Goal: Task Accomplishment & Management: Manage account settings

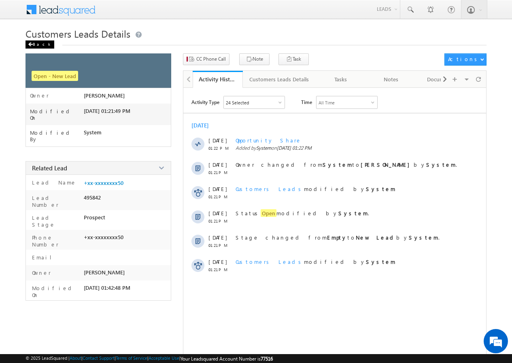
click at [34, 46] on div "Back" at bounding box center [39, 44] width 29 height 8
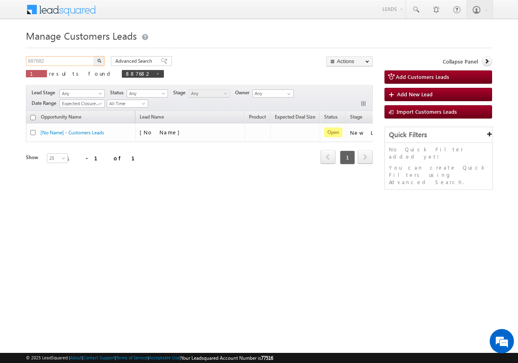
click at [63, 64] on input "887682" at bounding box center [60, 61] width 69 height 10
paste input "928797"
drag, startPoint x: 91, startPoint y: 57, endPoint x: 97, endPoint y: 60, distance: 6.3
click at [95, 59] on div "928797 X 1 results found 887682" at bounding box center [95, 67] width 138 height 23
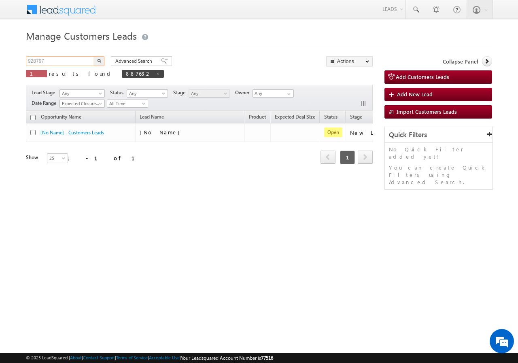
type input "928797"
click at [97, 60] on img "button" at bounding box center [99, 61] width 4 height 4
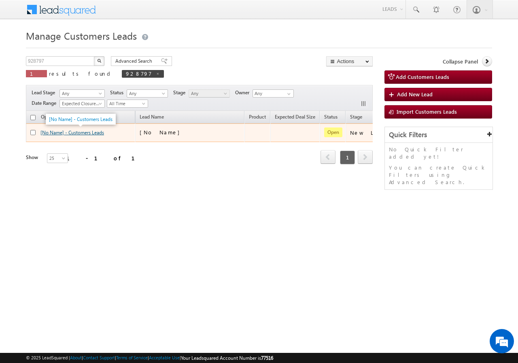
click at [83, 132] on link "[No Name] - Customers Leads" at bounding box center [72, 132] width 64 height 6
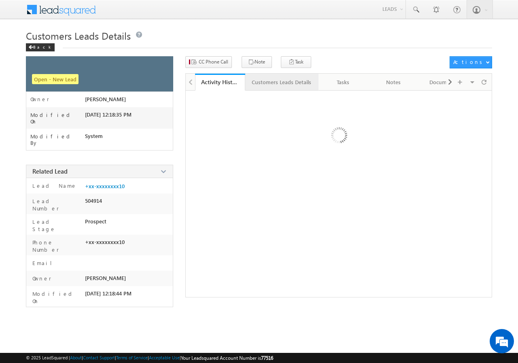
click at [280, 82] on div "Customers Leads Details" at bounding box center [281, 82] width 59 height 10
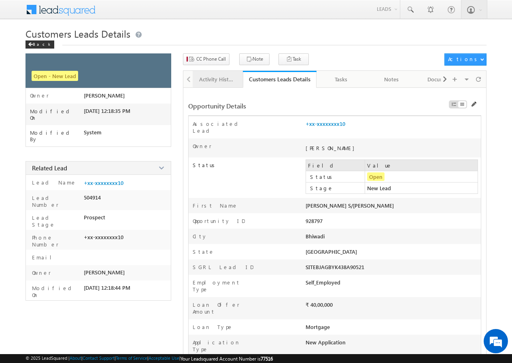
click at [215, 79] on div "Activity History" at bounding box center [217, 79] width 36 height 10
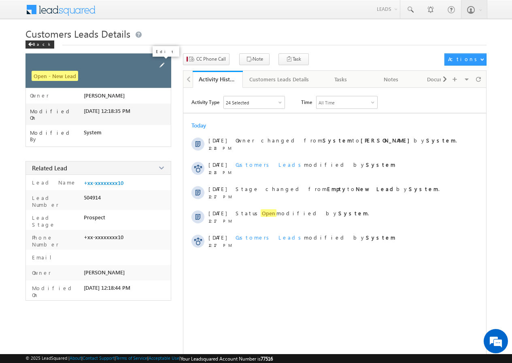
click at [163, 63] on span at bounding box center [161, 65] width 9 height 9
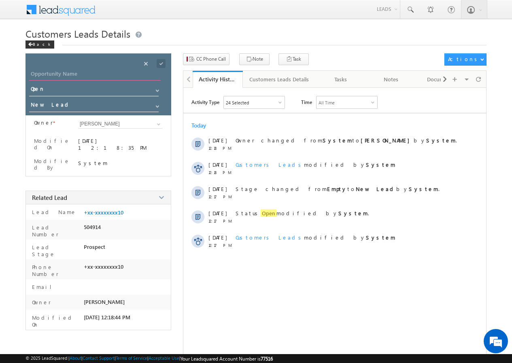
click at [83, 78] on input "Opportunity Name" at bounding box center [95, 74] width 132 height 11
paste input "[PERSON_NAME]"
type input "[PERSON_NAME]"
click at [160, 60] on span at bounding box center [161, 63] width 9 height 9
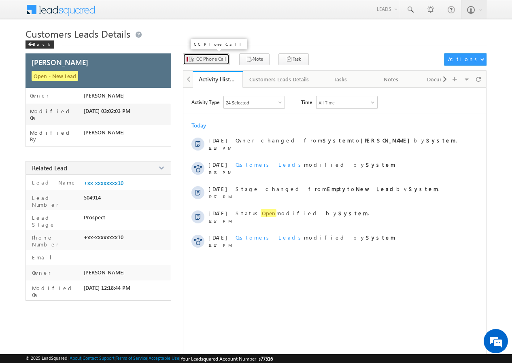
click at [204, 55] on span "CC Phone Call" at bounding box center [211, 58] width 30 height 7
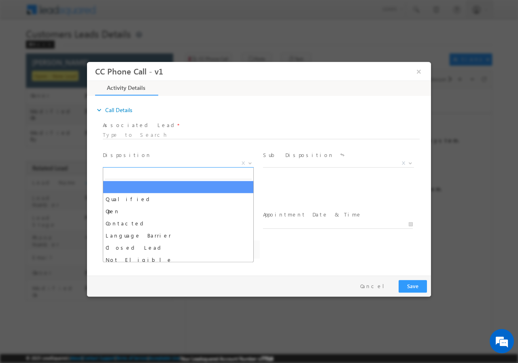
click at [128, 160] on span "X" at bounding box center [178, 163] width 151 height 8
select select "lalit.singh1@sgrlimited.in"
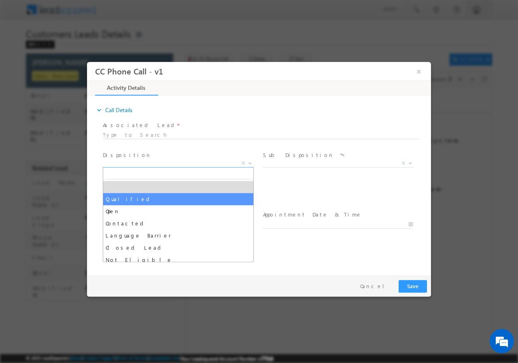
select select "Qualified"
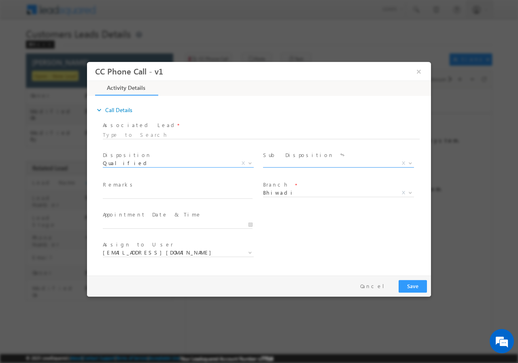
click at [294, 163] on span "X" at bounding box center [338, 163] width 151 height 8
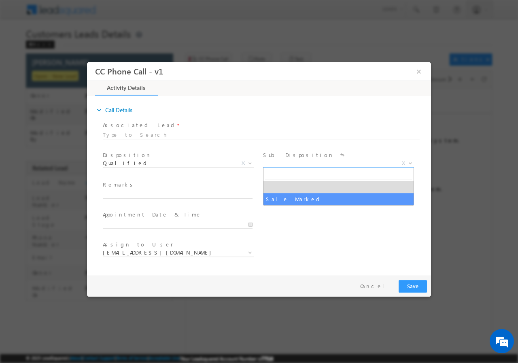
select select "Sale Marked"
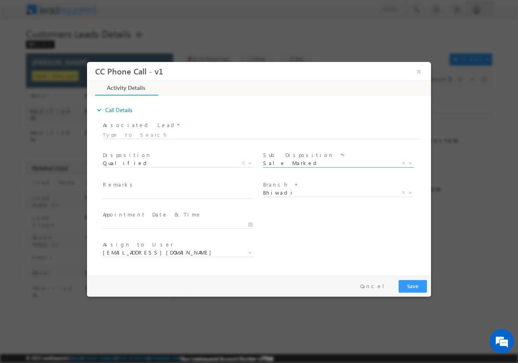
click at [173, 200] on span at bounding box center [177, 202] width 149 height 9
click at [170, 199] on span at bounding box center [177, 202] width 149 height 9
click at [160, 198] on span at bounding box center [181, 194] width 157 height 9
paste input "928797//VB_Know_More//JAGDISH //9413905810//BT+topup// PV-40L//loan req-20L(BT …"
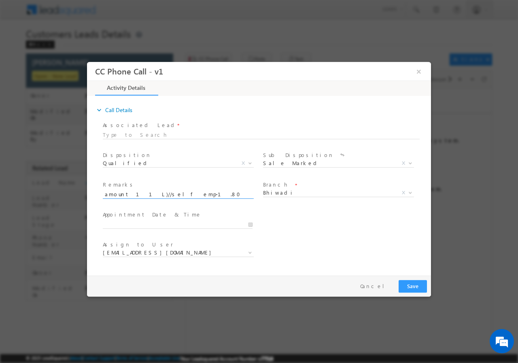
type input "928797//VB_Know_More//JAGDISH //9413905810//BT+topup// PV-40L//loan req-20L(BT …"
click at [250, 221] on input "09/24/2025 3:01 PM" at bounding box center [178, 224] width 150 height 8
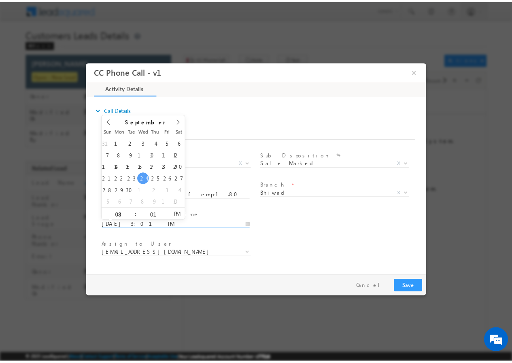
scroll to position [0, 0]
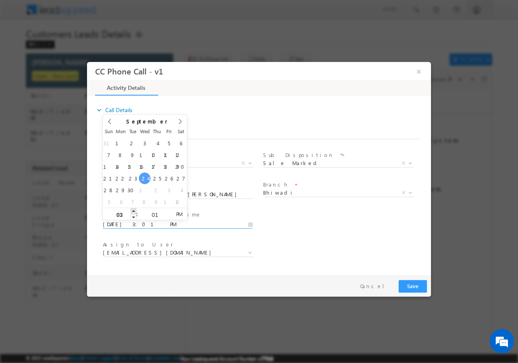
type input "09/24/2025 4:01 PM"
type input "04"
click at [132, 209] on span at bounding box center [134, 211] width 6 height 6
type input "09/24/2025 5:01 PM"
type input "05"
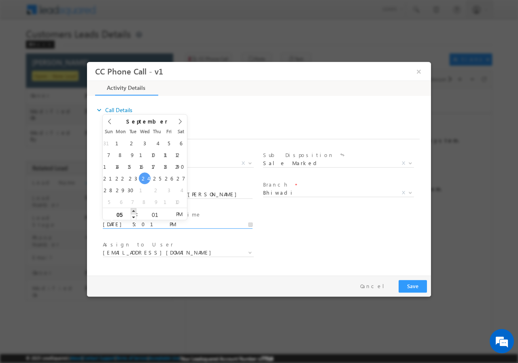
click at [132, 209] on span at bounding box center [134, 211] width 6 height 6
type input "09/24/2025 6:01 PM"
type input "06"
click at [132, 209] on span at bounding box center [134, 211] width 6 height 6
click at [155, 214] on input "01" at bounding box center [155, 214] width 34 height 5
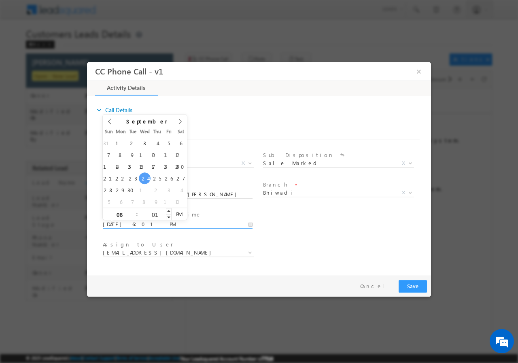
click at [155, 214] on input "01" at bounding box center [155, 214] width 34 height 5
type input "00"
type input "09/24/2025 6:00 PM"
click at [313, 227] on div "User Branch * Appointment Date & Time * 09/24/2025 6:00 PM" at bounding box center [266, 223] width 330 height 30
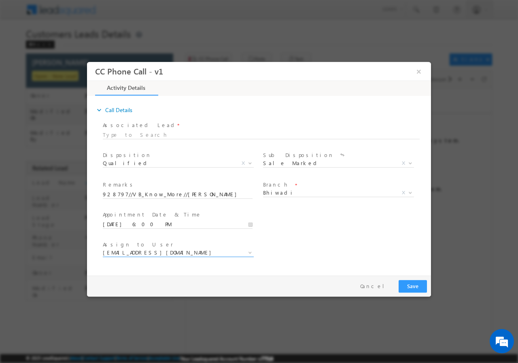
click at [189, 251] on span "lalit.singh1@sgrlimited.in" at bounding box center [169, 251] width 132 height 7
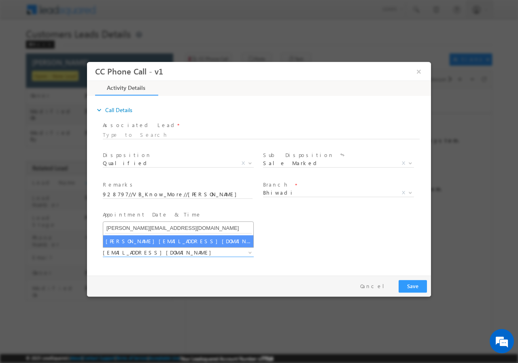
type input "surender.singh1@sgrlimited.in"
select select "surender.singh1@sgrlimited.in"
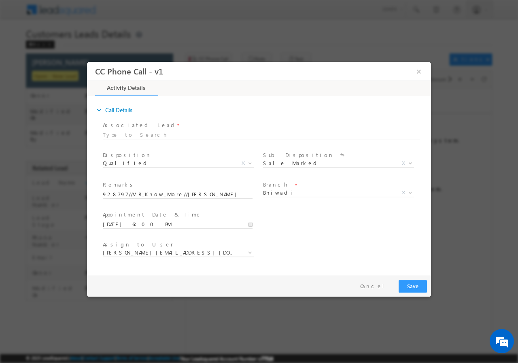
click at [316, 239] on div "Assign to User * lalit.singh1@sgrlimited.in nikhil.kumar@sgrlimited.in ravi.kum…" at bounding box center [266, 253] width 330 height 30
click at [415, 284] on button "Save" at bounding box center [413, 286] width 28 height 13
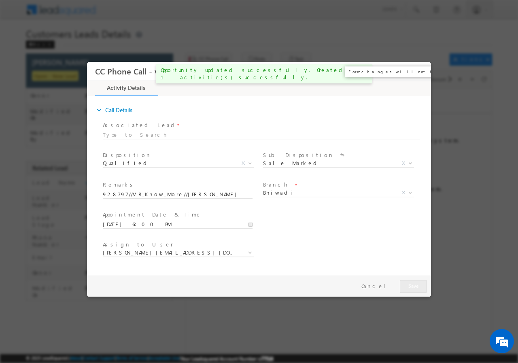
click at [419, 70] on button "×" at bounding box center [419, 71] width 14 height 15
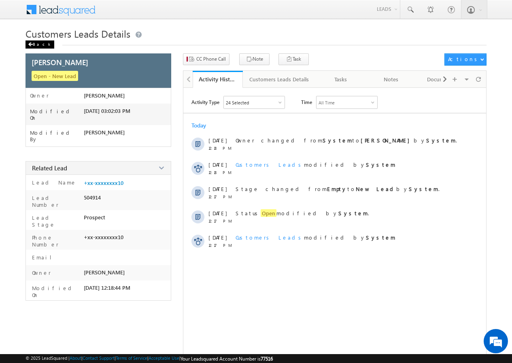
click at [37, 44] on div "Back" at bounding box center [39, 44] width 29 height 8
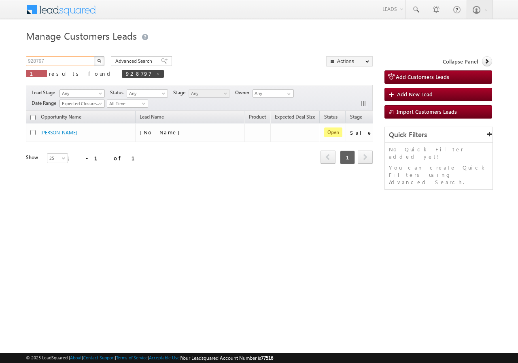
click at [61, 60] on input "928797" at bounding box center [60, 61] width 69 height 10
paste input "3759"
drag, startPoint x: 92, startPoint y: 59, endPoint x: 98, endPoint y: 61, distance: 5.4
click at [93, 59] on input "923759" at bounding box center [60, 61] width 69 height 10
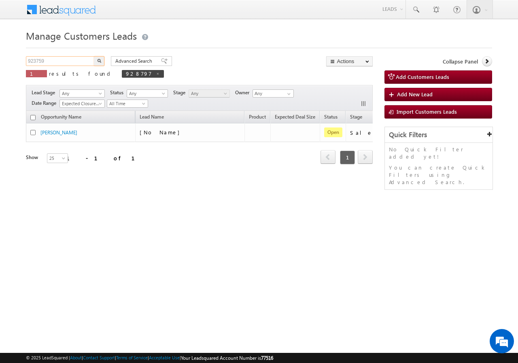
type input "923759"
click at [99, 60] on img "button" at bounding box center [99, 61] width 4 height 4
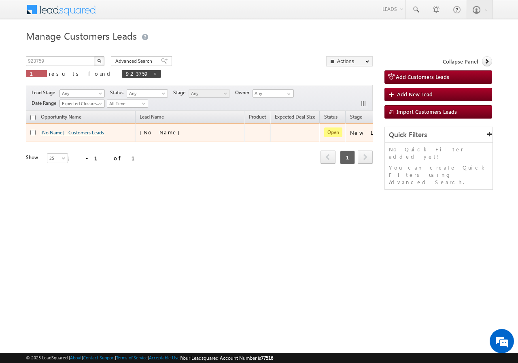
click at [82, 131] on link "[No Name] - Customers Leads" at bounding box center [72, 132] width 64 height 6
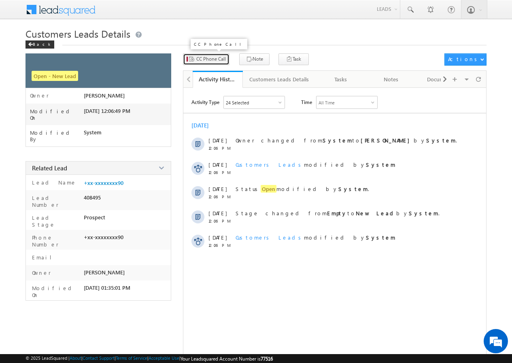
click at [209, 60] on span "CC Phone Call" at bounding box center [211, 58] width 30 height 7
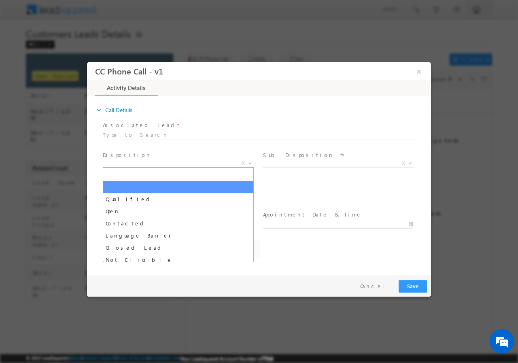
click at [150, 163] on span "X" at bounding box center [178, 163] width 151 height 8
select select "altaf.shaikh@sgrlimited.in"
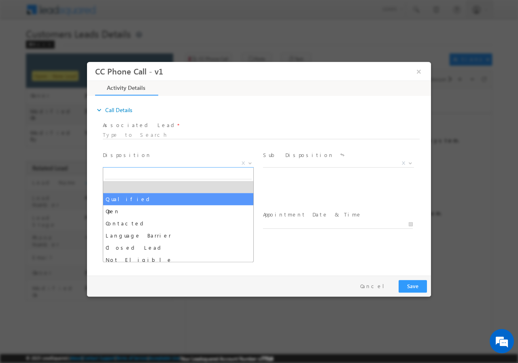
select select "Qualified"
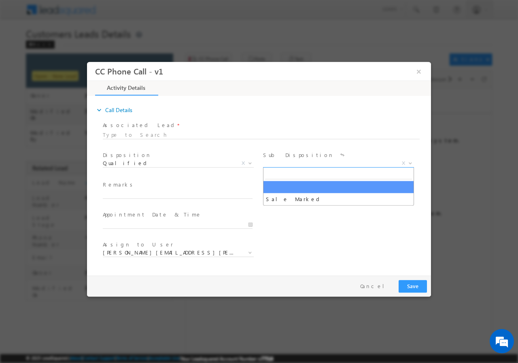
click at [292, 163] on span "X" at bounding box center [338, 163] width 151 height 8
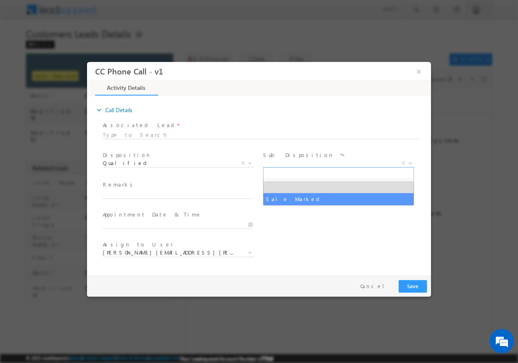
select select "Sale Marked"
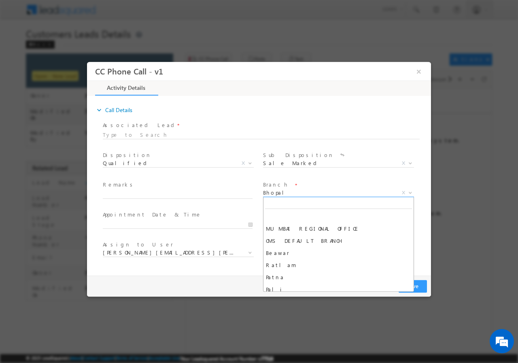
click at [289, 192] on span "Bhopal" at bounding box center [329, 192] width 132 height 7
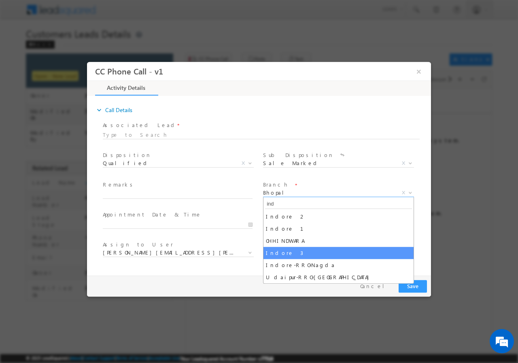
type input "ind"
select select "Indore 3"
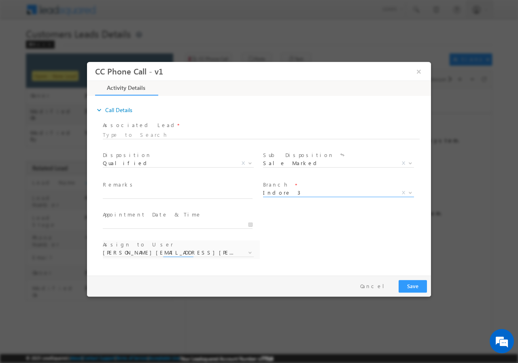
select select "abhishek.singh4@sgrlimited.in"
click at [161, 191] on input "text" at bounding box center [178, 194] width 150 height 8
paste input "923759//VB_Interested//GUDIYA RAJBHAR//9977003290// FLAT PURCHASE// PV-18L//LOA…"
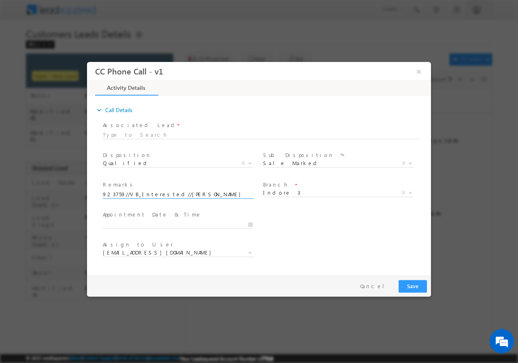
scroll to position [0, 386]
type input "923759//VB_Interested//GUDIYA RAJBHAR//9977003290// FLAT PURCHASE// PV-18L//LOA…"
click at [251, 223] on input "text" at bounding box center [178, 224] width 150 height 8
click at [251, 223] on input "09/24/2025 3:56 PM" at bounding box center [178, 224] width 150 height 8
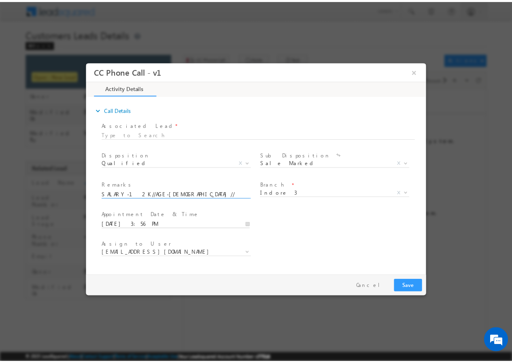
scroll to position [0, 0]
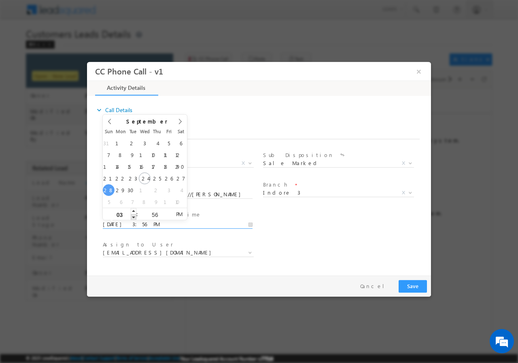
click at [134, 216] on span at bounding box center [134, 217] width 6 height 6
type input "09/28/2025 2:56 PM"
type input "02"
type input "09/28/2025 1:56 PM"
type input "01"
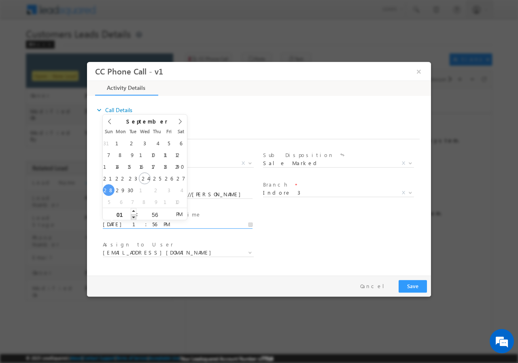
click at [134, 216] on span at bounding box center [134, 217] width 6 height 6
type input "09/28/2025 12:56 PM"
type input "12"
click at [134, 216] on span at bounding box center [134, 217] width 6 height 6
click at [155, 215] on input "56" at bounding box center [155, 214] width 34 height 5
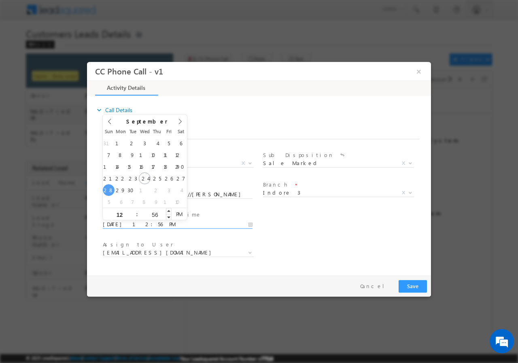
click at [155, 215] on input "56" at bounding box center [155, 214] width 34 height 5
type input "00"
type input "09/28/2025 12:00 PM"
click at [317, 233] on div "User Branch * Appointment Date & Time * 09/28/2025 12:00 PM" at bounding box center [266, 223] width 330 height 30
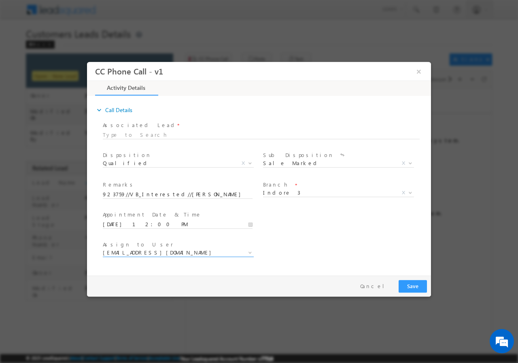
click at [191, 253] on span "abhishek.singh4@sgrlimited.in" at bounding box center [169, 251] width 132 height 7
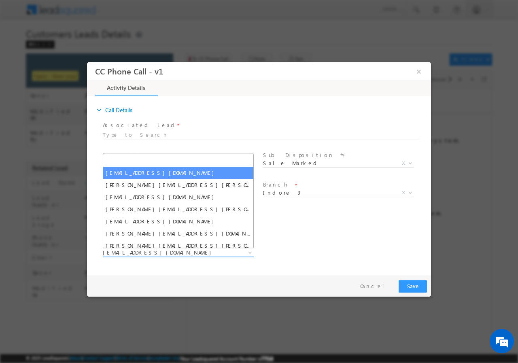
type input "banveer.singh@sgrlimited.in"
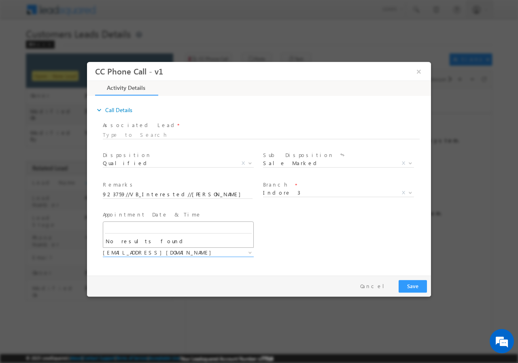
click at [317, 224] on div "User Branch * Appointment Date & Time * 09/28/2025 12:00 PM" at bounding box center [266, 223] width 330 height 30
click at [411, 289] on button "Save" at bounding box center [413, 286] width 28 height 13
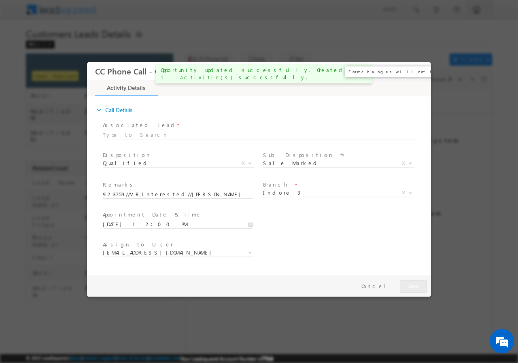
click at [419, 71] on button "×" at bounding box center [419, 71] width 14 height 15
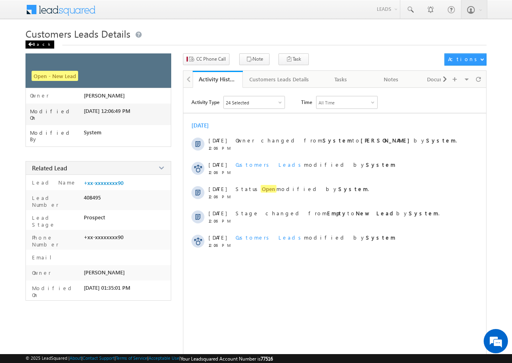
click at [30, 45] on span at bounding box center [30, 44] width 5 height 4
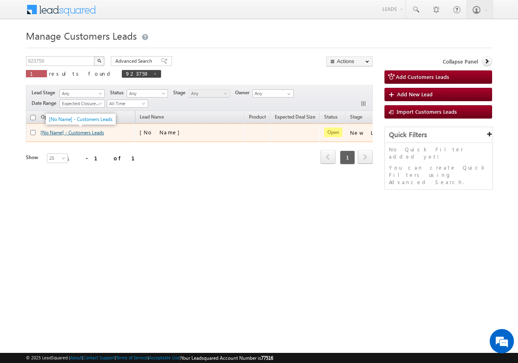
click at [97, 132] on link "[No Name] - Customers Leads" at bounding box center [72, 132] width 64 height 6
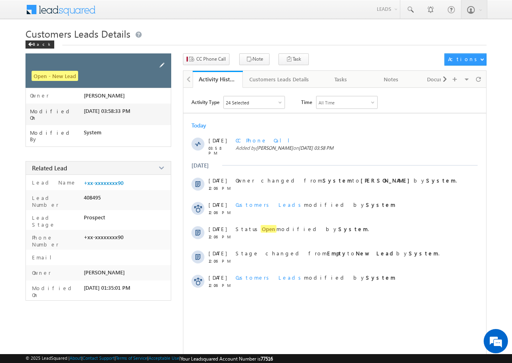
click at [161, 64] on span at bounding box center [161, 65] width 9 height 9
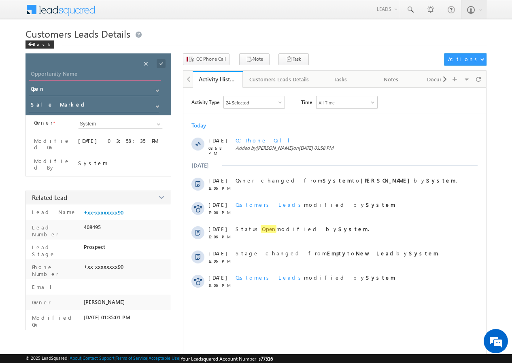
click at [65, 73] on input "Opportunity Name" at bounding box center [95, 74] width 132 height 11
paste input "[PERSON_NAME]"
type input "[PERSON_NAME]"
click at [160, 62] on span at bounding box center [161, 63] width 9 height 9
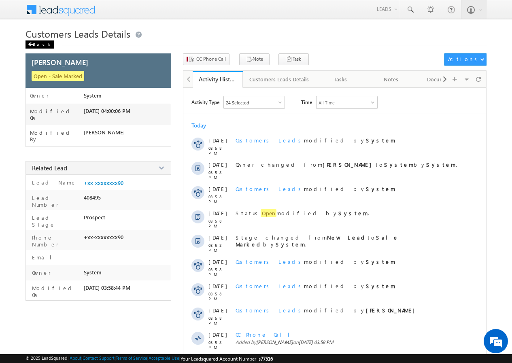
click at [39, 43] on div "Back" at bounding box center [39, 44] width 29 height 8
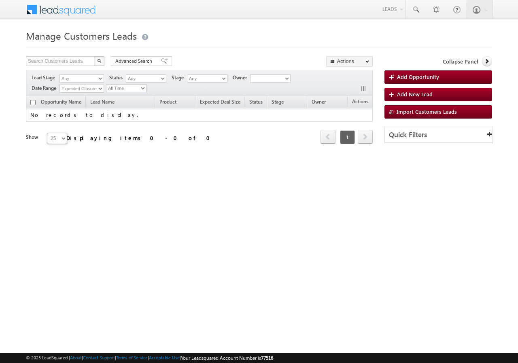
type input "923759"
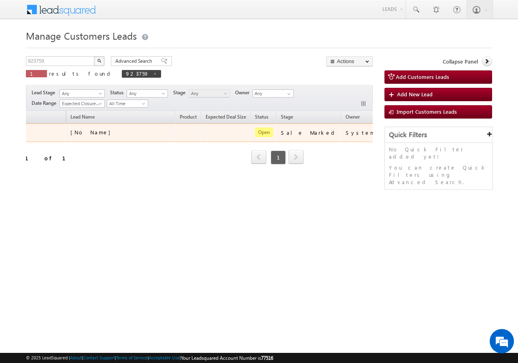
click at [341, 139] on td "System" at bounding box center [360, 132] width 38 height 19
click at [386, 132] on button "button" at bounding box center [390, 132] width 8 height 8
click at [353, 142] on link "Edit" at bounding box center [373, 143] width 40 height 10
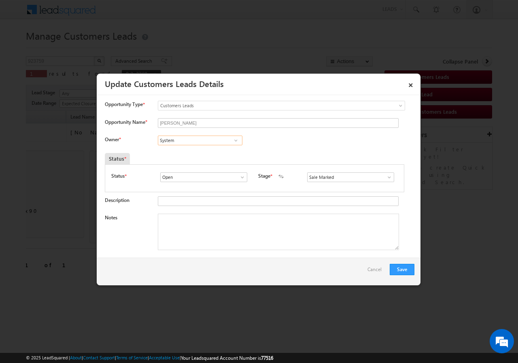
click at [190, 143] on input "System" at bounding box center [200, 141] width 85 height 10
paste input "banveer.singh@sgrlimited.in"
click at [185, 156] on span "banveer.singh@sgrlimited.in" at bounding box center [197, 156] width 73 height 6
type input "Banveer Singh"
click at [192, 218] on textarea "Notes" at bounding box center [278, 232] width 241 height 36
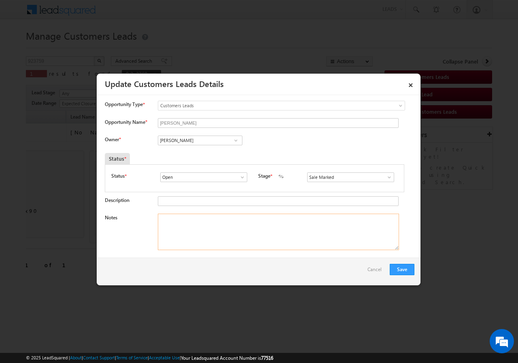
paste textarea "923759//VB_Interested//GUDIYA RAJBHAR//9977003290// FLAT PURCHASE// PV-18L//LOA…"
click at [180, 224] on textarea "Notes" at bounding box center [278, 232] width 241 height 36
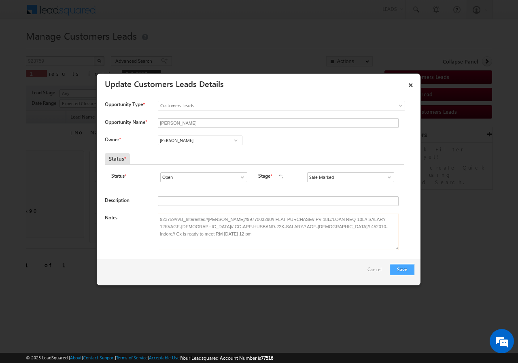
type textarea "923759//VB_Interested//GUDIYA RAJBHAR//9977003290// FLAT PURCHASE// PV-18L//LOA…"
click at [403, 271] on button "Save" at bounding box center [402, 269] width 25 height 11
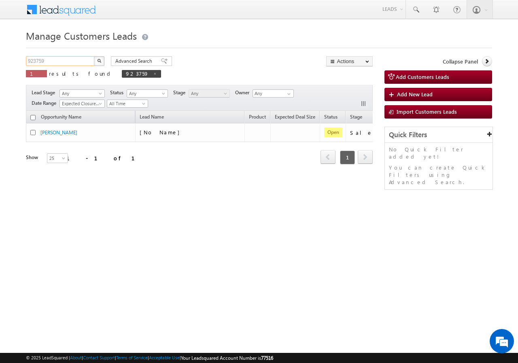
click at [67, 57] on input "923759" at bounding box center [60, 61] width 69 height 10
paste input "792225"
type input "792225"
click at [94, 61] on button "button" at bounding box center [99, 61] width 11 height 10
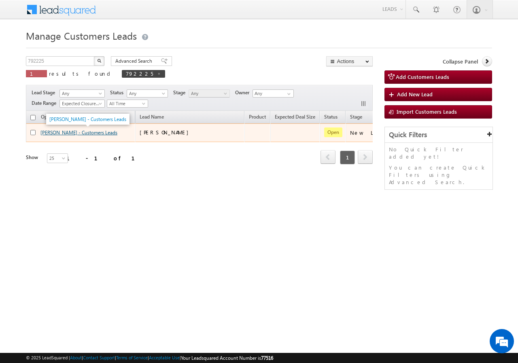
click at [80, 132] on link "Rama Devi - Customers Leads" at bounding box center [78, 132] width 77 height 6
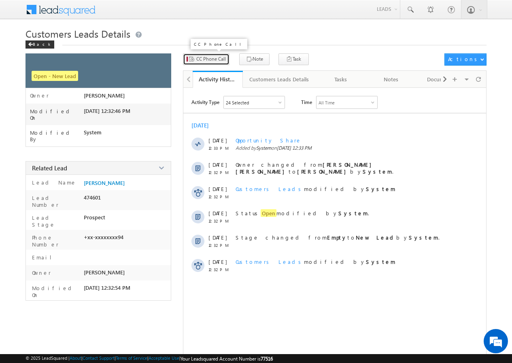
click at [206, 55] on button "CC Phone Call" at bounding box center [206, 59] width 47 height 12
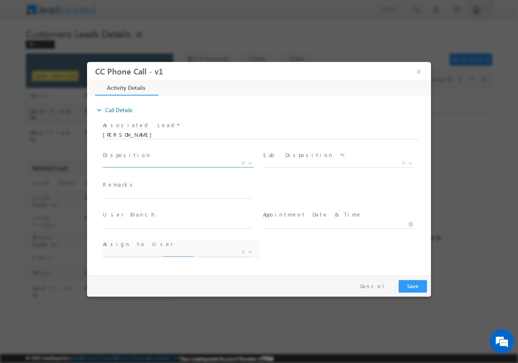
click at [150, 165] on span "X" at bounding box center [178, 163] width 151 height 8
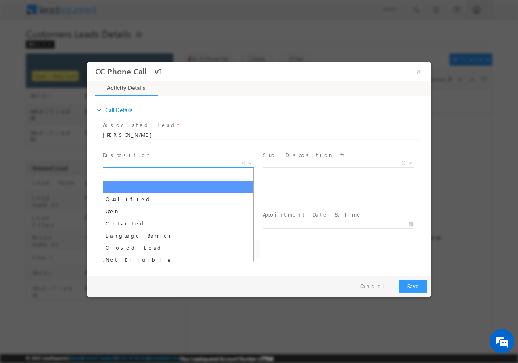
select select "[EMAIL_ADDRESS][DOMAIN_NAME]"
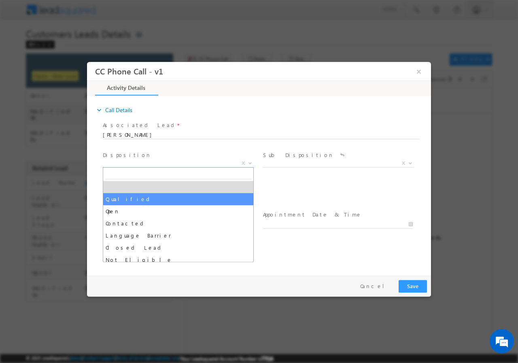
select select "Qualified"
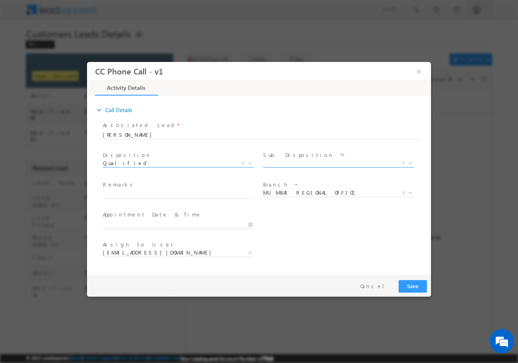
click at [306, 162] on span "X" at bounding box center [338, 163] width 151 height 8
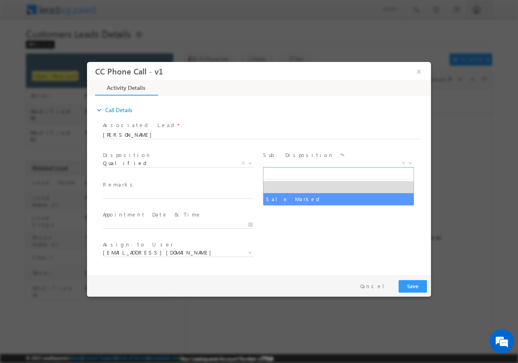
select select "Sale Marked"
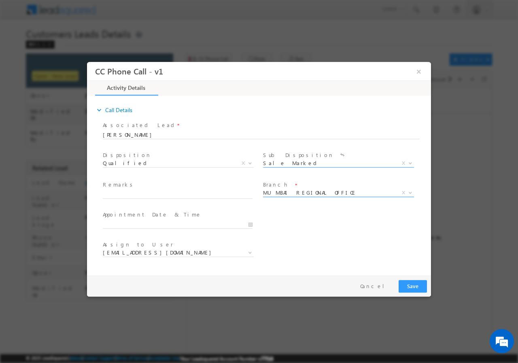
click at [290, 190] on span "MUMBAI REGIONAL OFFICE" at bounding box center [329, 192] width 132 height 7
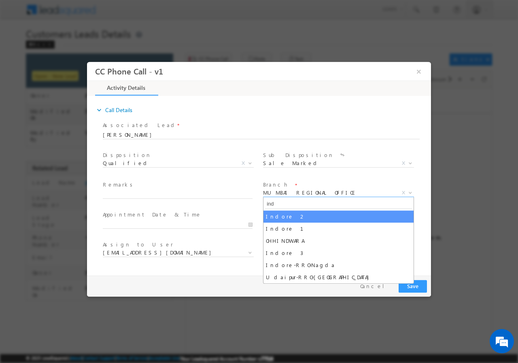
type input "ind"
select select "Indore 2"
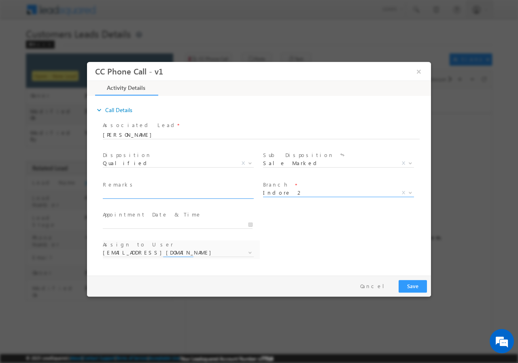
select select "anil.ahirwar@sgrlimited.in"
click at [149, 195] on input "text" at bounding box center [178, 194] width 150 height 8
paste input "792225//Rama Devi//7000919094//topup//loan req-5L//Indore // Cx is ready to mee…"
type input "792225//Rama Devi//7000919094//topup//loan req-5L//Indore // Cx is ready to mee…"
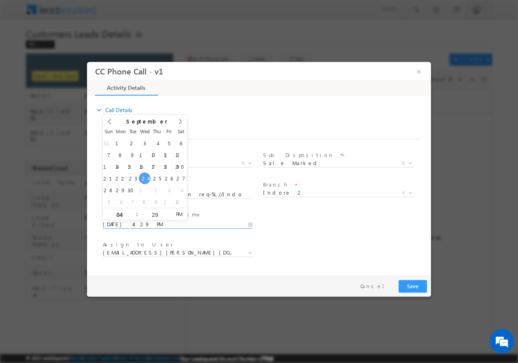
click at [250, 224] on input "09/24/2025 4:29 PM" at bounding box center [178, 224] width 150 height 8
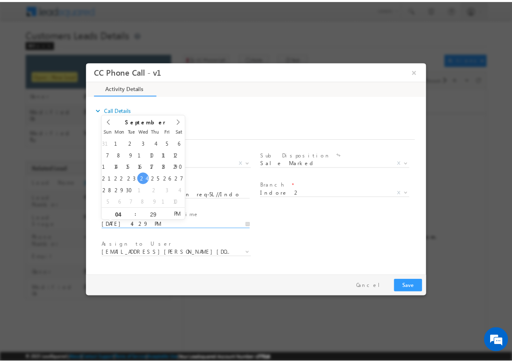
scroll to position [0, 0]
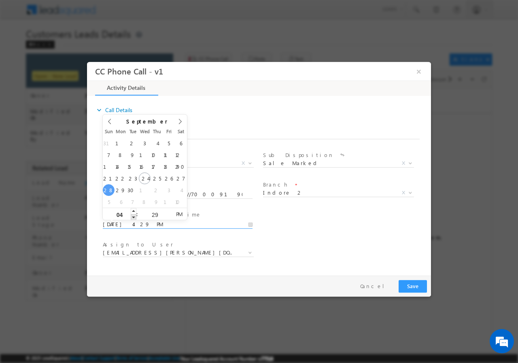
type input "09/28/2025 3:29 PM"
type input "03"
click at [133, 216] on span at bounding box center [134, 217] width 6 height 6
type input "09/28/2025 2:29 PM"
type input "02"
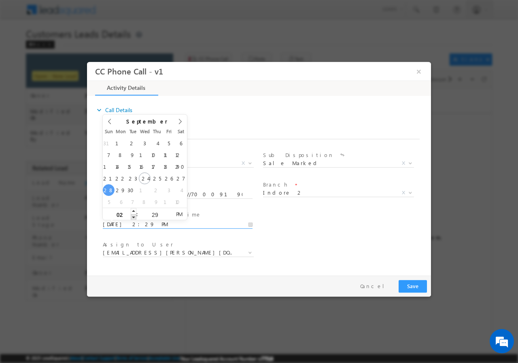
click at [133, 216] on span at bounding box center [134, 217] width 6 height 6
type input "09/28/2025 1:29 PM"
type input "01"
click at [133, 216] on span at bounding box center [134, 217] width 6 height 6
type input "09/28/2025 12:29 PM"
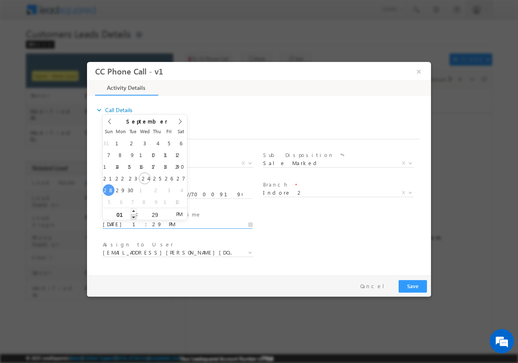
type input "12"
click at [134, 214] on span at bounding box center [134, 217] width 6 height 6
click at [154, 217] on div "29" at bounding box center [155, 214] width 34 height 12
click at [154, 216] on div "29" at bounding box center [155, 214] width 34 height 12
click at [154, 216] on input "29" at bounding box center [155, 214] width 34 height 5
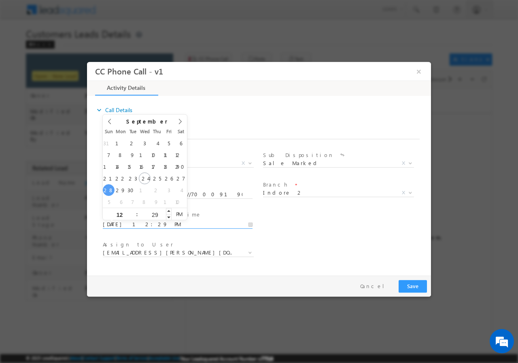
click at [154, 216] on input "29" at bounding box center [155, 214] width 34 height 5
type input "00"
type input "09/28/2025 12:00 PM"
click at [304, 227] on div "User Branch * Appointment Date & Time * 09/28/2025 12:00 PM" at bounding box center [266, 223] width 330 height 30
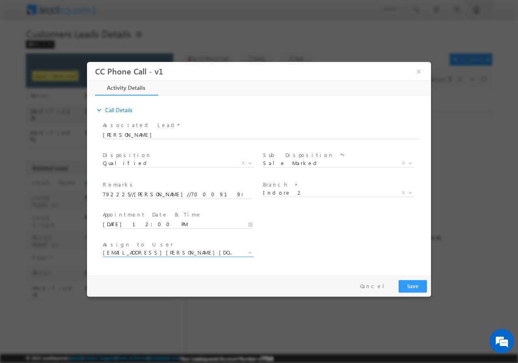
click at [134, 250] on span "anil.ahirwar@sgrlimited.in" at bounding box center [169, 251] width 132 height 7
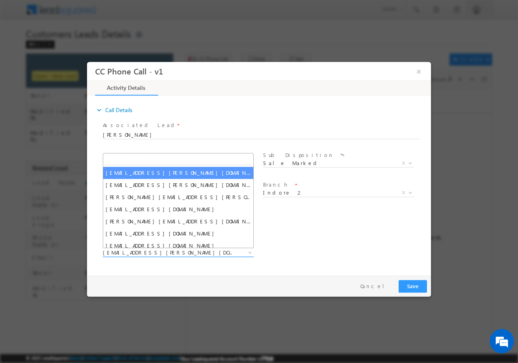
type input "[EMAIL_ADDRESS][DOMAIN_NAME]"
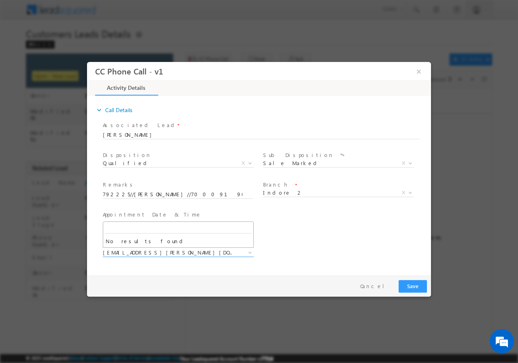
click at [324, 241] on div "Assign to User * anil.ahirwar@sgrlimited.in atul.diwakar@sgrlimited.in bhupendr…" at bounding box center [266, 253] width 330 height 30
click at [414, 285] on button "Save" at bounding box center [413, 286] width 28 height 13
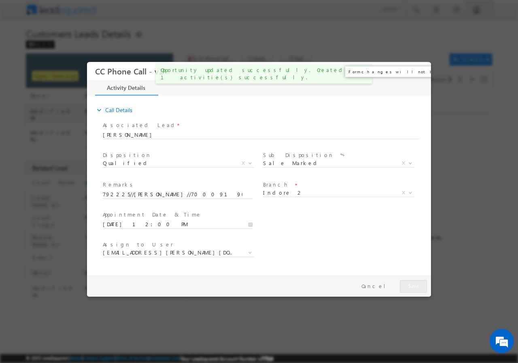
click at [418, 71] on button "×" at bounding box center [419, 71] width 14 height 15
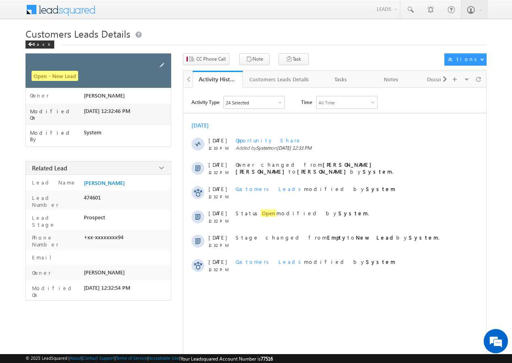
click at [33, 43] on div "Back" at bounding box center [39, 44] width 29 height 8
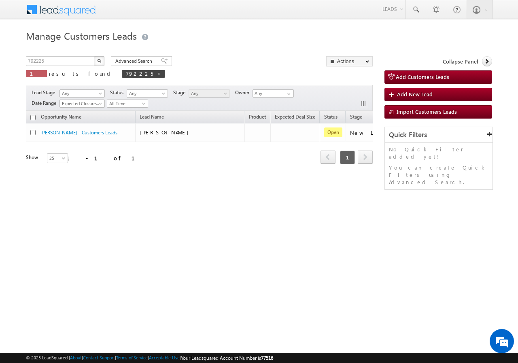
scroll to position [0, 76]
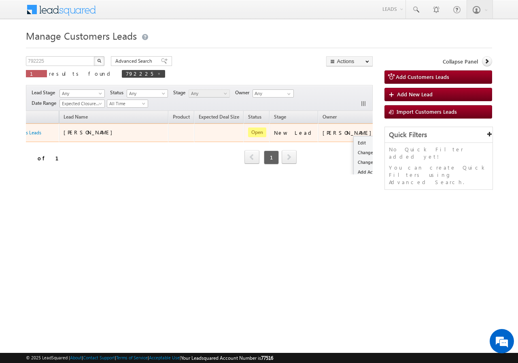
click at [386, 133] on button "button" at bounding box center [390, 132] width 8 height 8
click at [329, 140] on td "[PERSON_NAME]" at bounding box center [348, 132] width 61 height 19
click at [386, 131] on button "button" at bounding box center [390, 132] width 8 height 8
click at [354, 139] on link "Edit" at bounding box center [374, 143] width 40 height 10
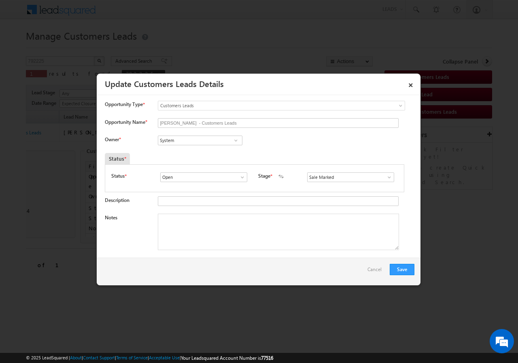
scroll to position [0, 0]
click at [193, 142] on input "System" at bounding box center [200, 141] width 85 height 10
paste input "banveer.singh@sgrlimited.in"
click at [179, 154] on span "banveer.singh@sgrlimited.in" at bounding box center [197, 156] width 73 height 6
click at [184, 157] on span "banveer.singh@sgrlimited.in" at bounding box center [197, 156] width 73 height 6
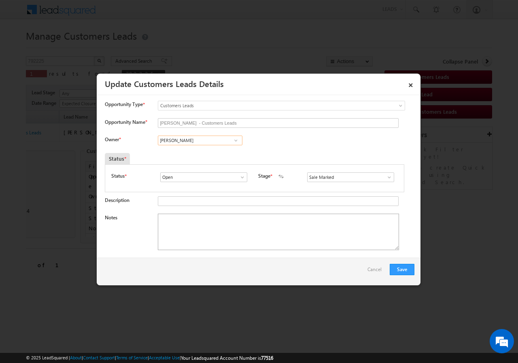
type input "Banveer Singh"
click at [191, 227] on textarea "Notes" at bounding box center [278, 232] width 241 height 36
paste textarea "792225//Rama Devi//7000919094//topup//loan req-5L//Indore // Cx is ready to mee…"
type textarea "792225//Rama Devi//7000919094//topup//loan req-5L//Indore // Cx is ready to mee…"
click at [403, 269] on button "Save" at bounding box center [402, 269] width 25 height 11
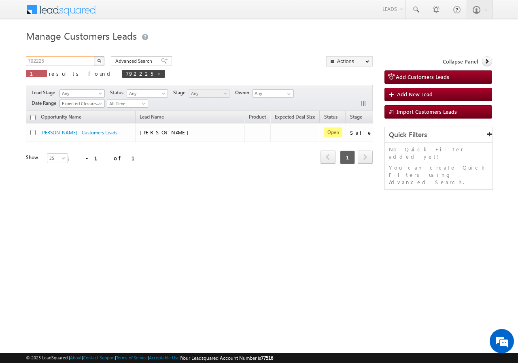
click at [64, 62] on input "792225" at bounding box center [60, 61] width 69 height 10
paste input "172"
type input "792172"
click at [95, 59] on button "button" at bounding box center [99, 61] width 11 height 10
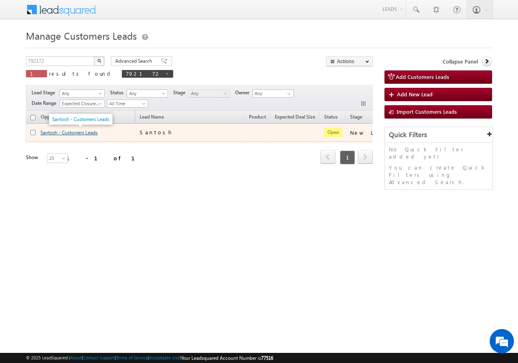
click at [51, 132] on link "Santosh - Customers Leads" at bounding box center [68, 132] width 57 height 6
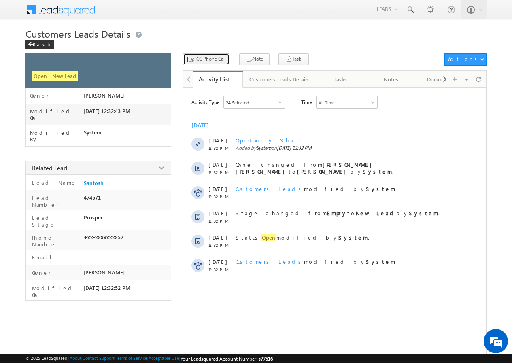
click at [214, 57] on span "CC Phone Call" at bounding box center [211, 58] width 30 height 7
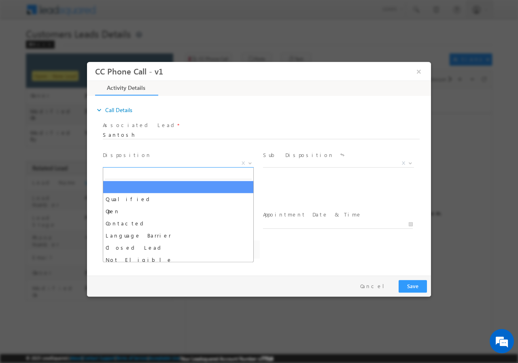
click at [139, 160] on span "X" at bounding box center [178, 163] width 151 height 8
select select "[EMAIL_ADDRESS][DOMAIN_NAME]"
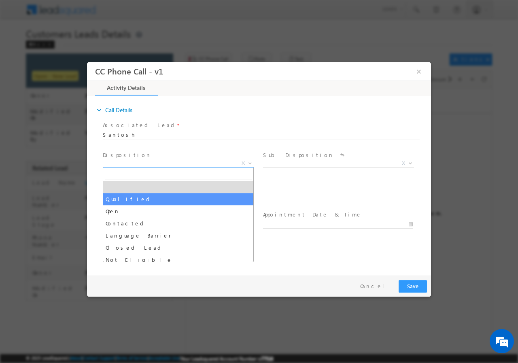
select select "Qualified"
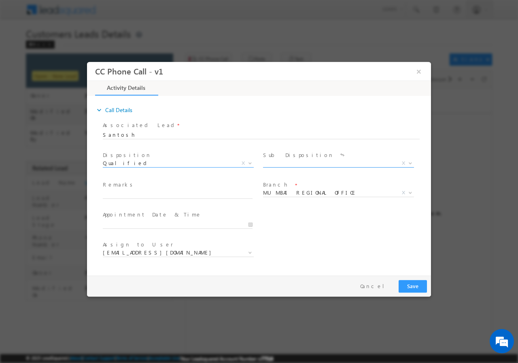
click at [304, 161] on span "X" at bounding box center [338, 163] width 151 height 8
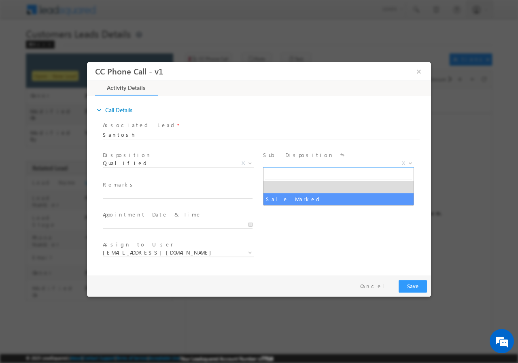
select select "Sale Marked"
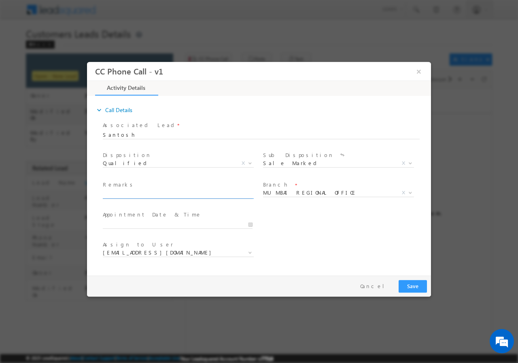
click at [159, 192] on input "text" at bounding box center [178, 194] width 150 height 8
paste input "792172//[PERSON_NAME]//9560911657//top up//5L// delhi2//Cx ready to meet RM [DA…"
type input "792172//[PERSON_NAME]//9560911657//top up//5L// delhi2//Cx ready to meet RM [DA…"
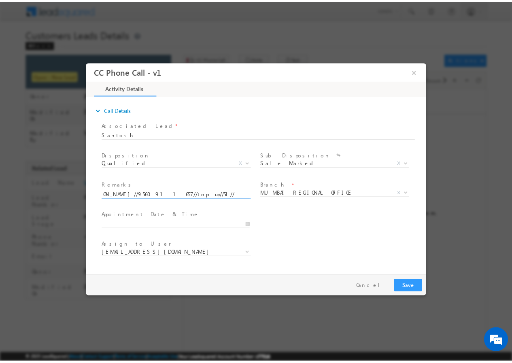
scroll to position [0, 0]
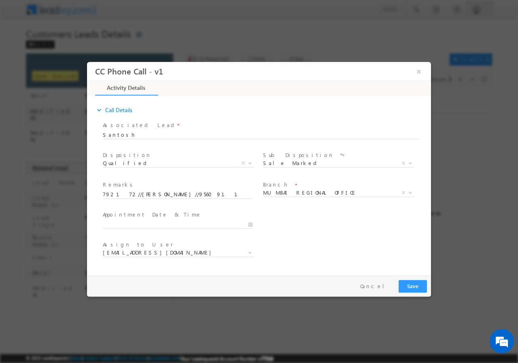
click at [310, 232] on div "User Branch * Appointment Date & Time *" at bounding box center [266, 223] width 330 height 30
click at [307, 194] on span "MUMBAI REGIONAL OFFICE" at bounding box center [329, 192] width 132 height 7
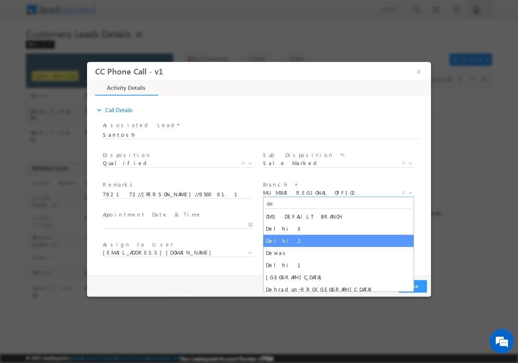
type input "de"
select select "Delhi 2"
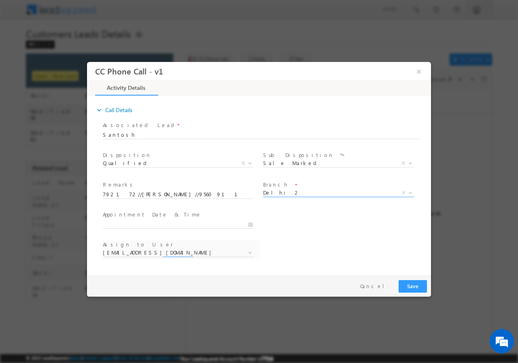
select select "[EMAIL_ADDRESS][PERSON_NAME][DOMAIN_NAME]"
click at [250, 224] on input "[DATE] 4:40 PM" at bounding box center [178, 224] width 150 height 8
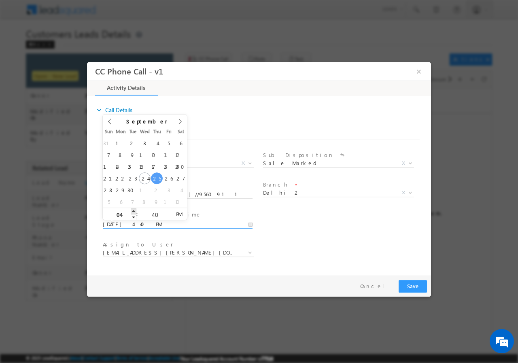
type input "[DATE] 5:40 PM"
type input "05"
click at [136, 210] on span at bounding box center [134, 211] width 6 height 6
type input "09/25/2025 6:40 PM"
type input "06"
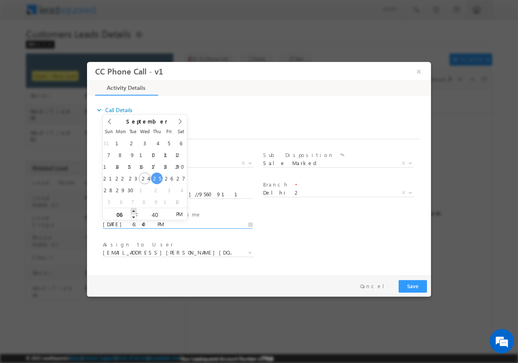
click at [136, 210] on span at bounding box center [134, 211] width 6 height 6
type input "09/25/2025 7:40 PM"
type input "07"
click at [136, 210] on span at bounding box center [134, 211] width 6 height 6
type input "09/25/2025 8:40 PM"
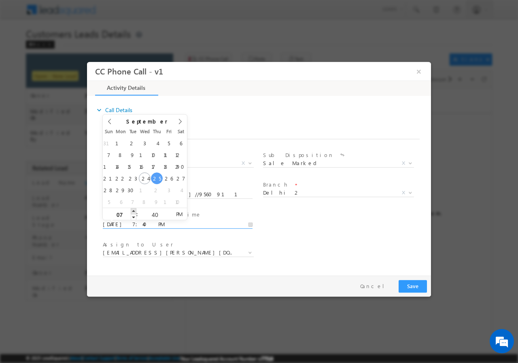
type input "08"
click at [136, 210] on span at bounding box center [134, 211] width 6 height 6
type input "09/25/2025 9:40 PM"
type input "09"
click at [136, 210] on span at bounding box center [134, 211] width 6 height 6
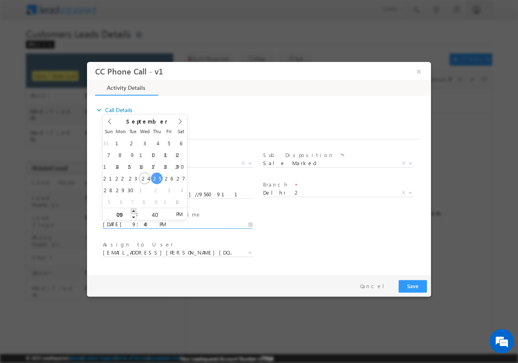
type input "09/25/2025 10:40 PM"
type input "10"
click at [136, 210] on span at bounding box center [134, 211] width 6 height 6
click at [153, 213] on input "40" at bounding box center [155, 214] width 34 height 5
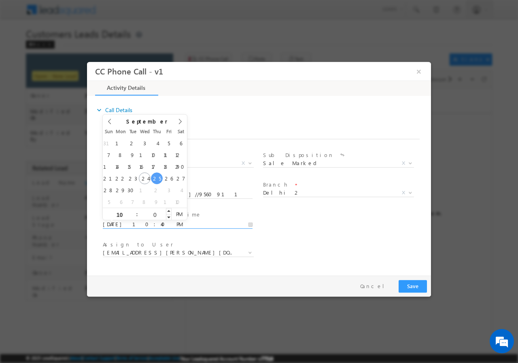
type input "00"
type input "09/25/2025 10:00 PM"
click at [318, 239] on div "Assign to User * arjun.harendra@sgrlimited.in deepak.kumar5@sgrlimited.in deepa…" at bounding box center [266, 253] width 330 height 30
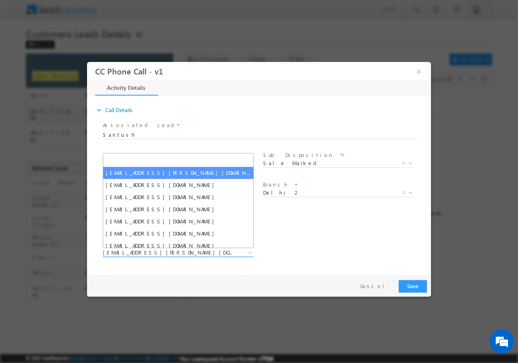
click at [185, 253] on span "arjun.harendra@sgrlimited.in" at bounding box center [169, 251] width 132 height 7
paste input "[EMAIL_ADDRESS][DOMAIN_NAME]"
type input "[EMAIL_ADDRESS][DOMAIN_NAME]"
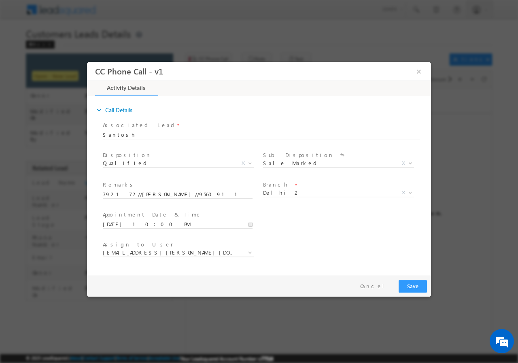
click at [308, 227] on div "User Branch * Appointment Date & Time * 09/25/2025 10:00 PM" at bounding box center [266, 223] width 330 height 30
click at [412, 286] on button "Save" at bounding box center [413, 286] width 28 height 13
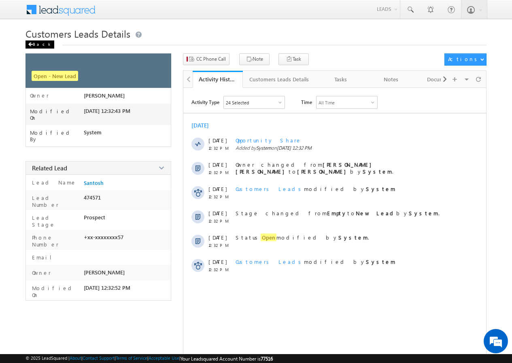
click at [39, 43] on div "Back" at bounding box center [39, 44] width 29 height 8
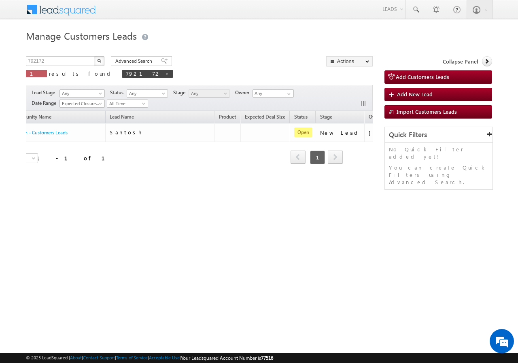
scroll to position [0, 76]
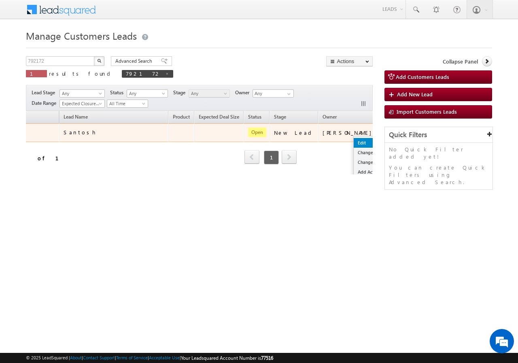
click at [354, 144] on link "Edit" at bounding box center [374, 143] width 40 height 10
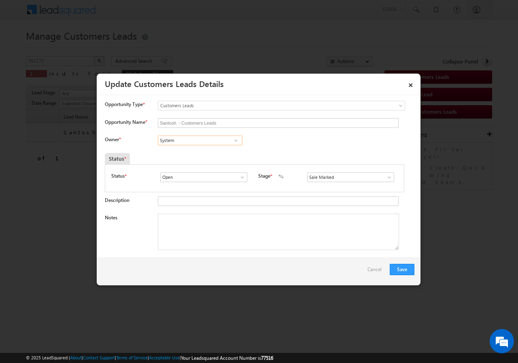
click at [191, 136] on input "System" at bounding box center [200, 141] width 85 height 10
paste input "[EMAIL_ADDRESS][DOMAIN_NAME]"
click at [183, 151] on link "[PERSON_NAME] [PERSON_NAME][EMAIL_ADDRESS][DOMAIN_NAME]" at bounding box center [200, 152] width 85 height 15
type input "[PERSON_NAME]"
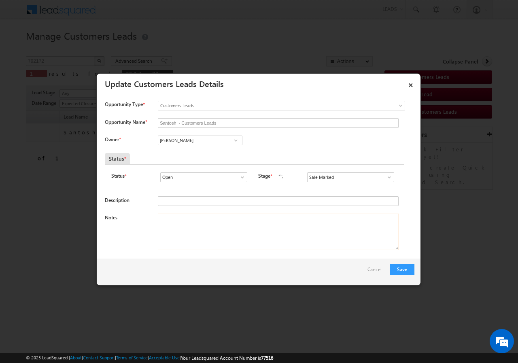
click at [213, 231] on textarea "Notes" at bounding box center [278, 232] width 241 height 36
paste textarea "792172//[PERSON_NAME]//9560911657//top up//5L// delhi2//Cx ready to meet RM [DA…"
type textarea "792172//[PERSON_NAME]//9560911657//top up//5L// delhi2//Cx ready to meet RM [DA…"
click at [404, 271] on button "Save" at bounding box center [402, 269] width 25 height 11
